Goal: Check status: Check status

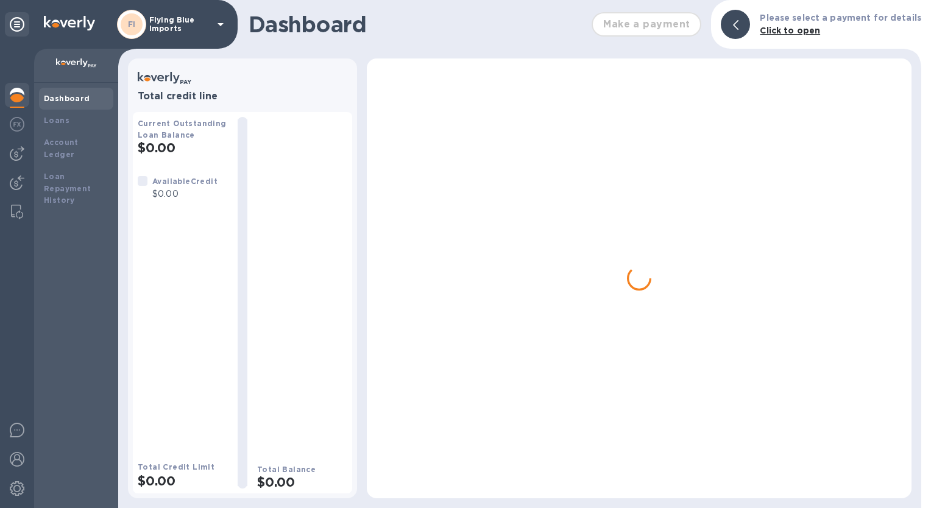
click at [181, 28] on p "Flying Blue Imports" at bounding box center [179, 24] width 61 height 17
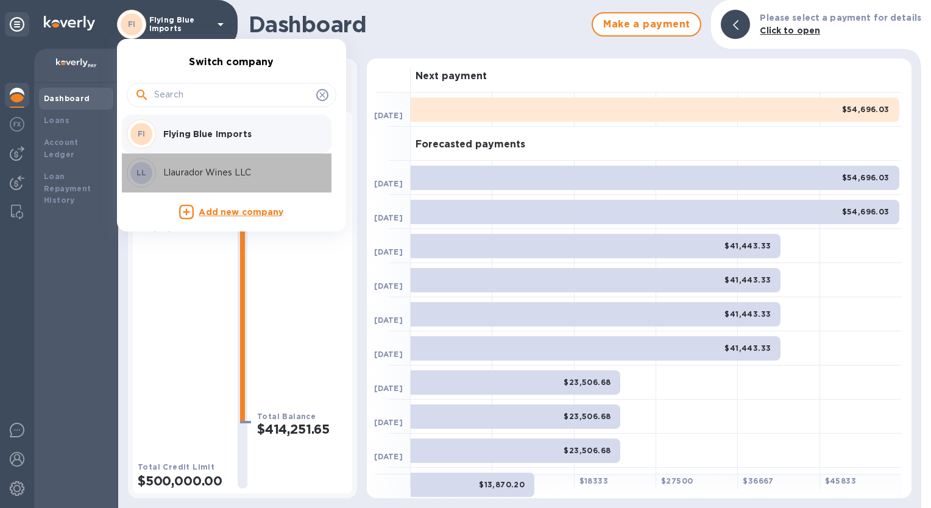
click at [195, 173] on p "Llaurador Wines LLC" at bounding box center [239, 172] width 153 height 13
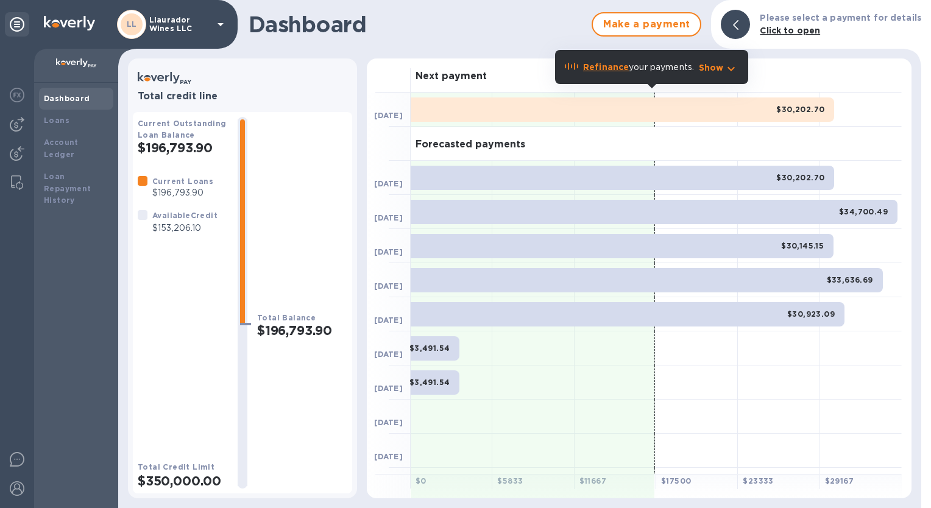
click at [735, 65] on icon "button" at bounding box center [731, 69] width 15 height 15
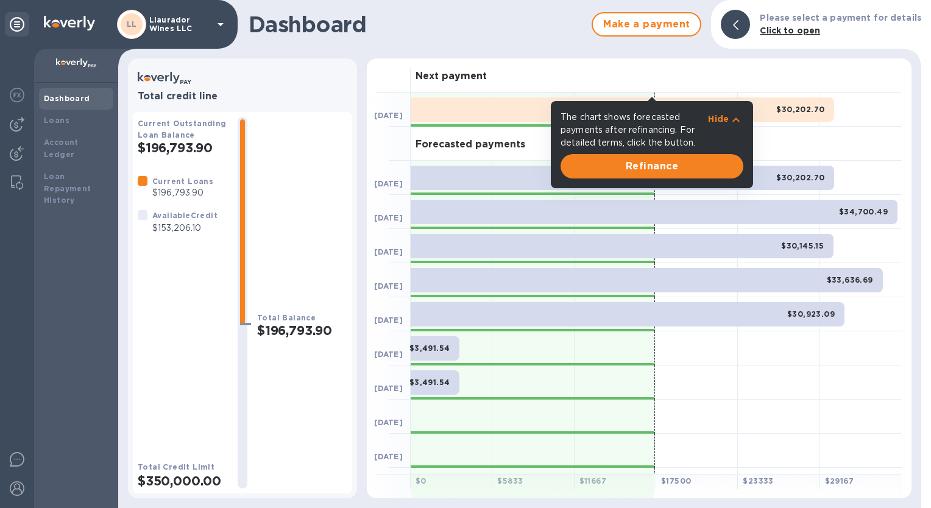
click at [796, 382] on div at bounding box center [779, 382] width 82 height 34
click at [728, 121] on icon "button" at bounding box center [735, 120] width 15 height 15
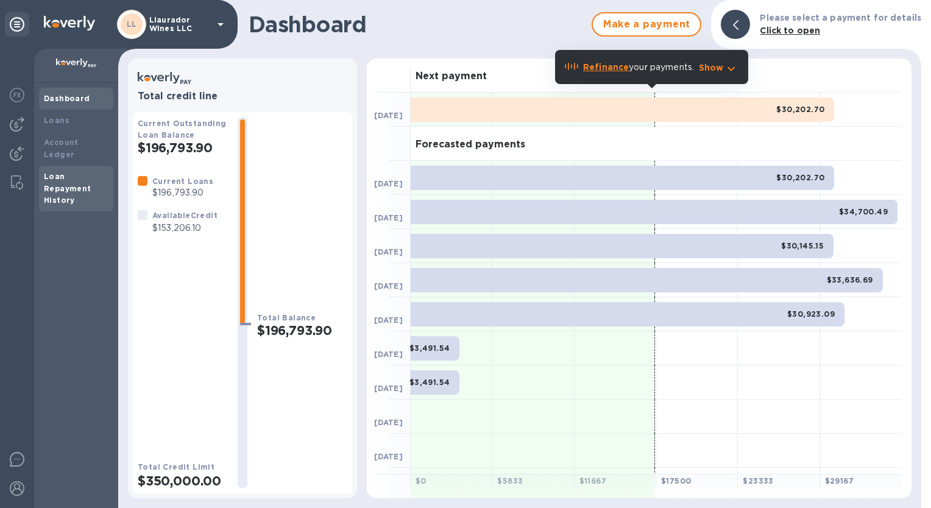
click at [71, 171] on div "Loan Repayment History" at bounding box center [76, 189] width 65 height 37
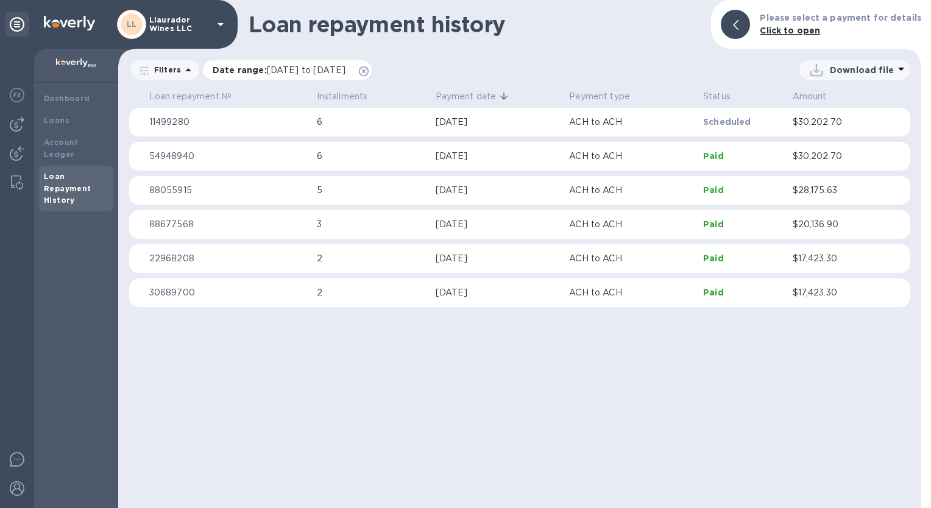
click at [368, 69] on icon at bounding box center [364, 71] width 10 height 10
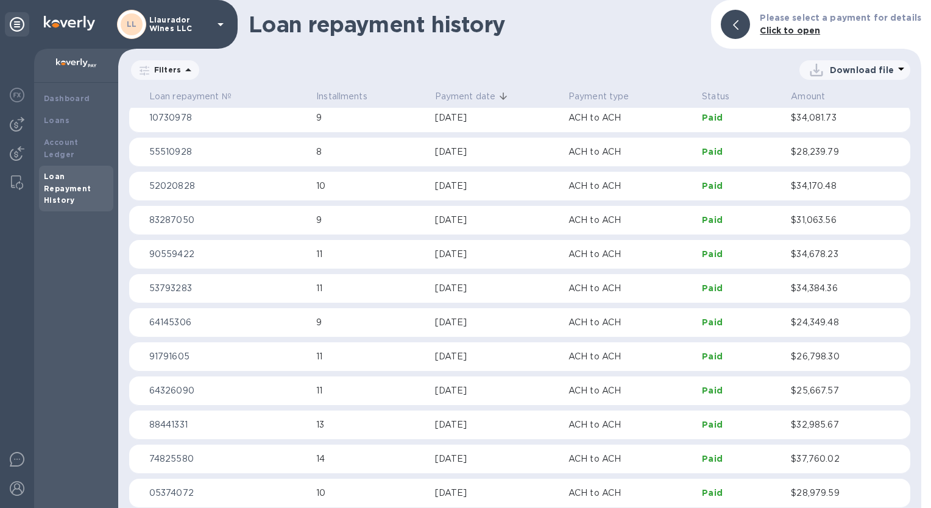
scroll to position [365, 0]
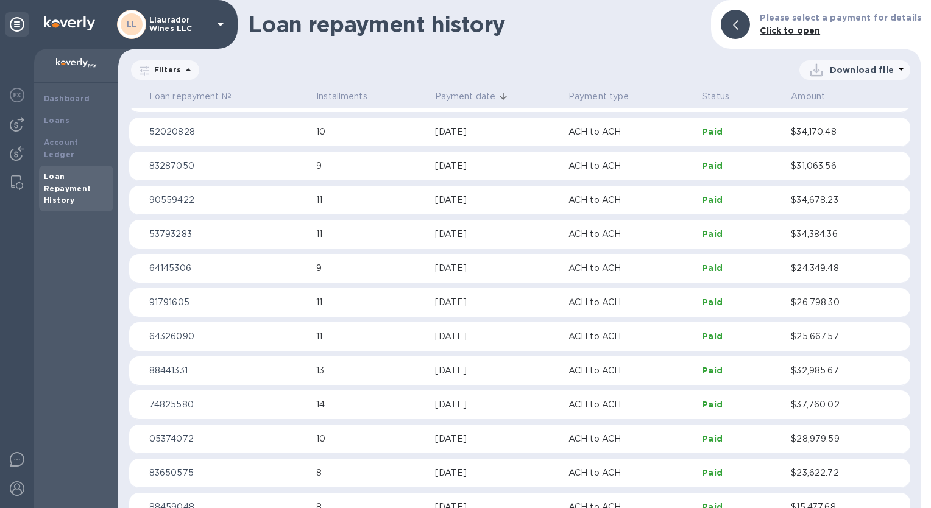
click at [822, 300] on p "$26,798.30" at bounding box center [833, 302] width 84 height 13
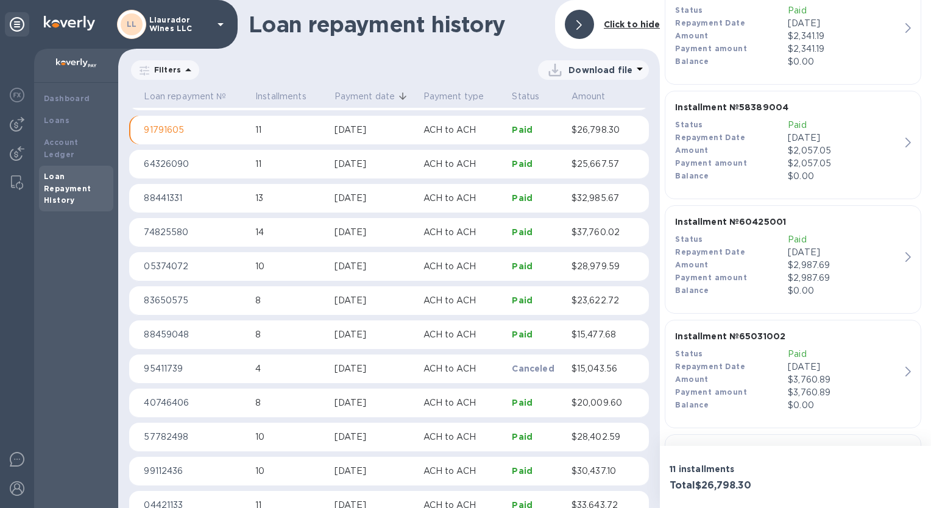
scroll to position [1084, 0]
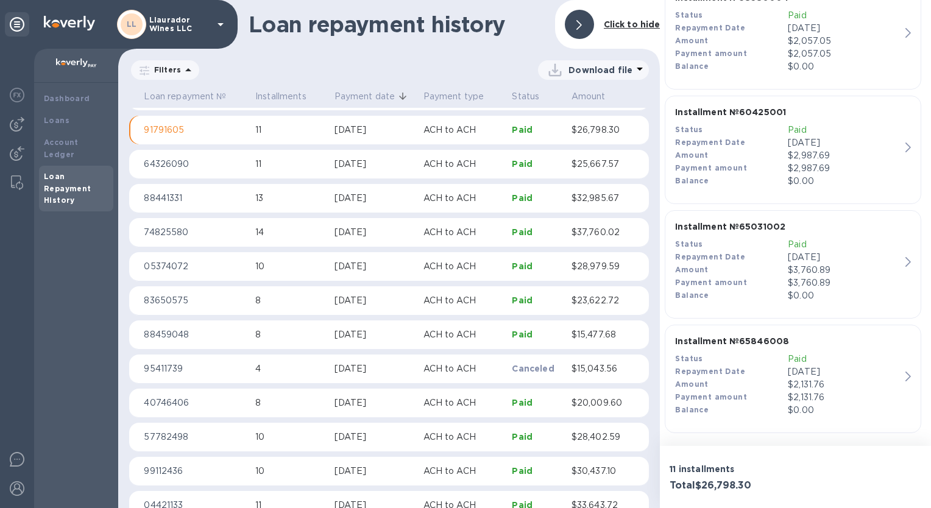
click at [594, 369] on p "$15,043.56" at bounding box center [597, 368] width 53 height 13
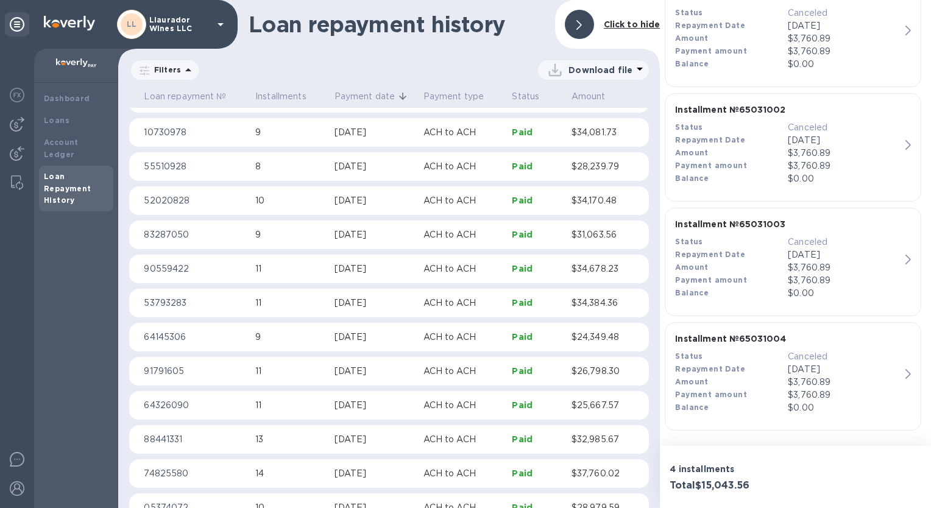
scroll to position [289, 0]
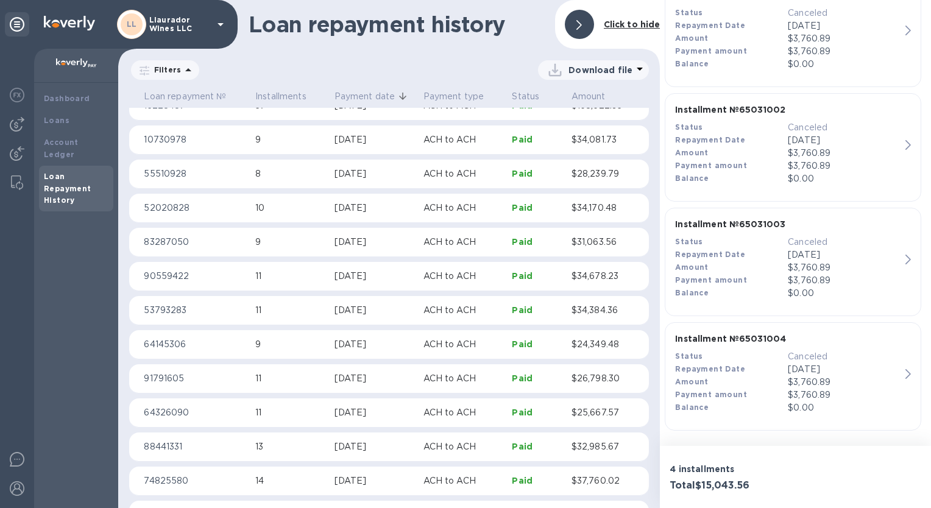
click at [359, 276] on div "[DATE]" at bounding box center [373, 276] width 79 height 13
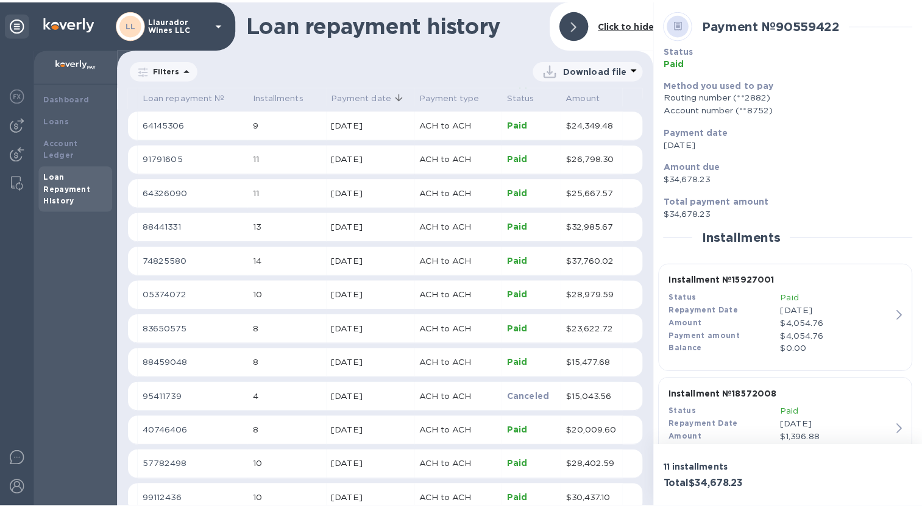
scroll to position [496, 0]
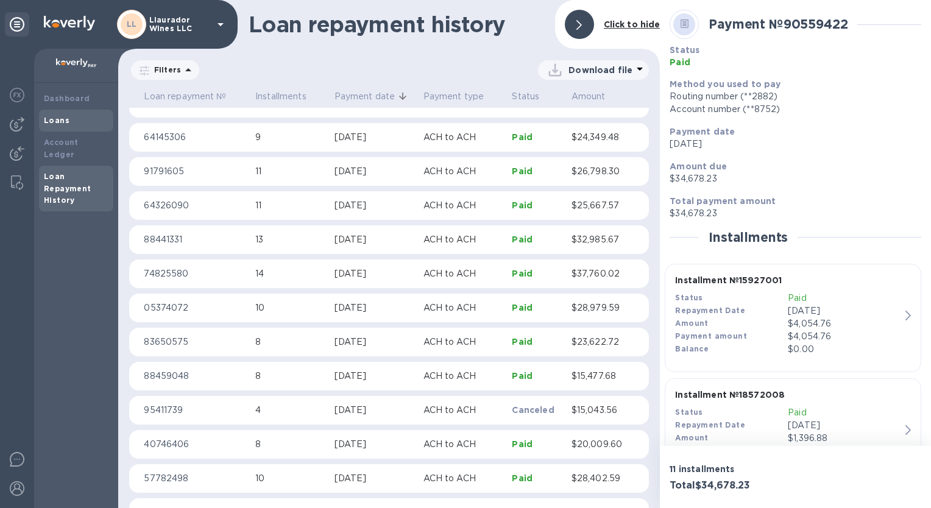
click at [98, 113] on div "Loans" at bounding box center [76, 121] width 74 height 22
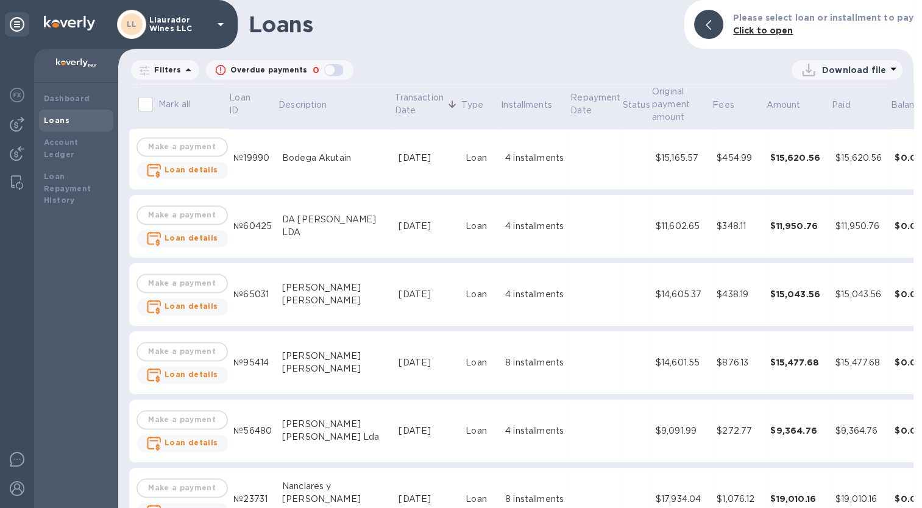
scroll to position [1827, 0]
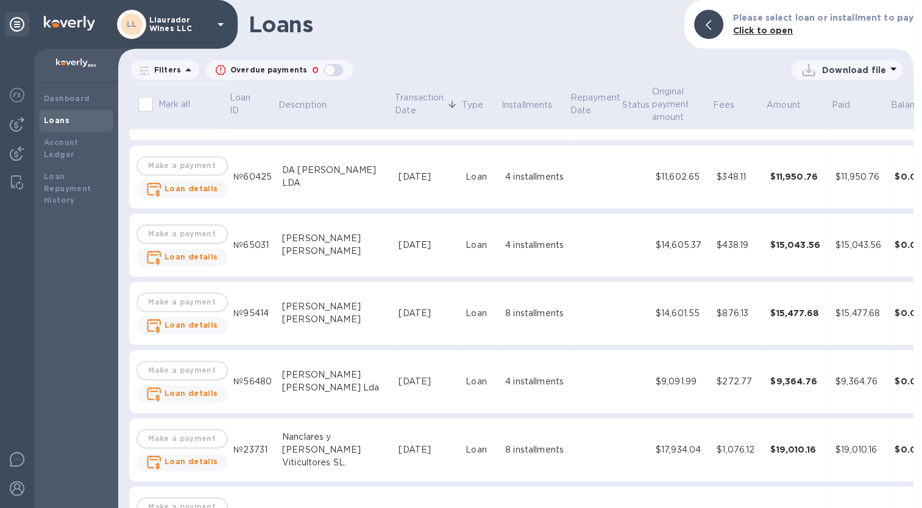
click at [770, 315] on div "$15,477.68" at bounding box center [797, 313] width 55 height 12
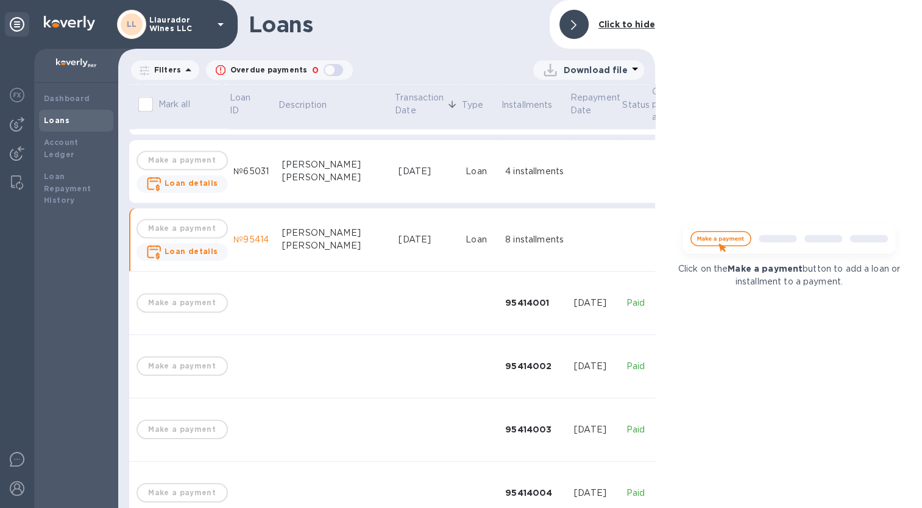
scroll to position [1888, 0]
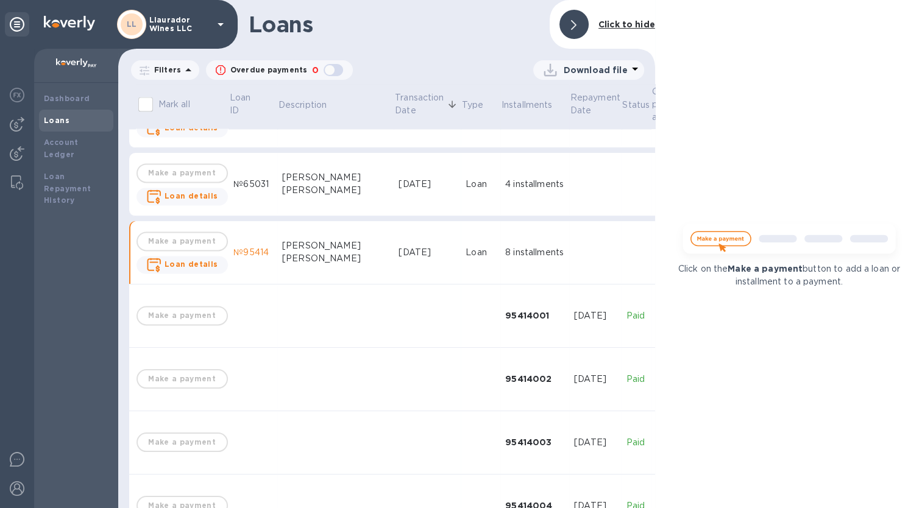
drag, startPoint x: 574, startPoint y: 18, endPoint x: 856, endPoint y: 256, distance: 368.7
click at [574, 19] on span at bounding box center [573, 25] width 5 height 12
